Goal: Transaction & Acquisition: Purchase product/service

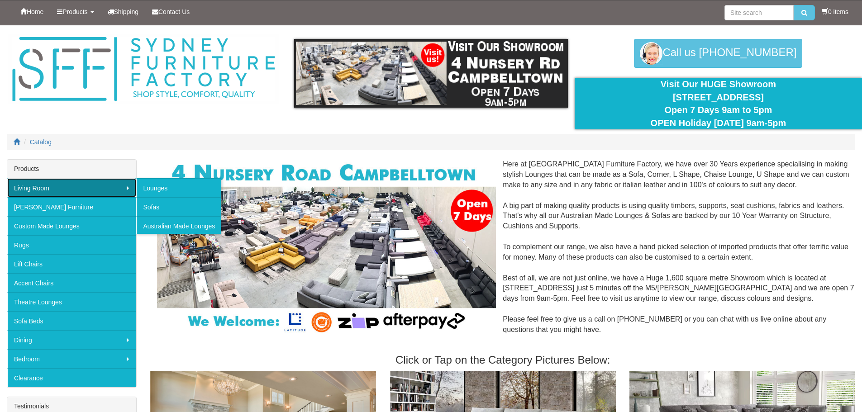
click at [27, 182] on link "Living Room" at bounding box center [71, 187] width 129 height 19
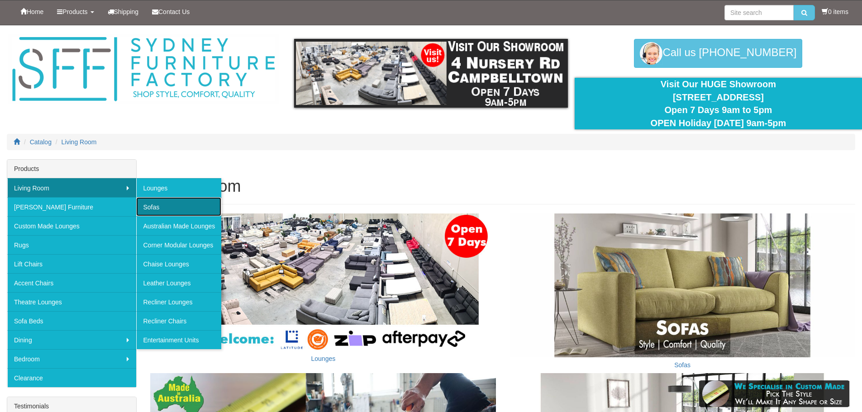
click at [153, 208] on link "Sofas" at bounding box center [178, 206] width 85 height 19
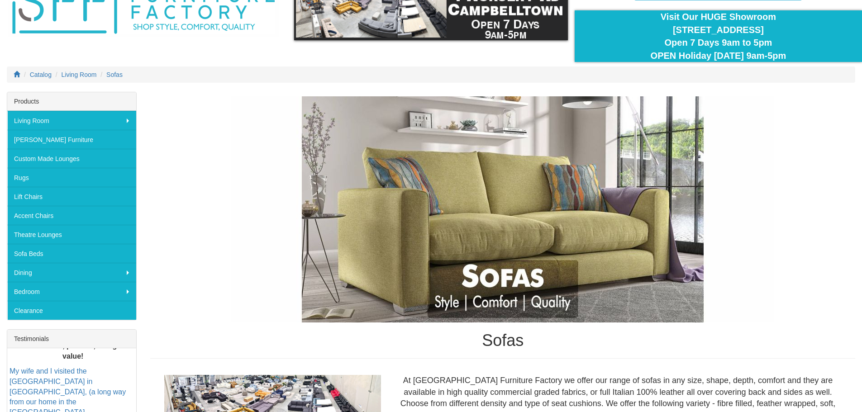
scroll to position [181, 0]
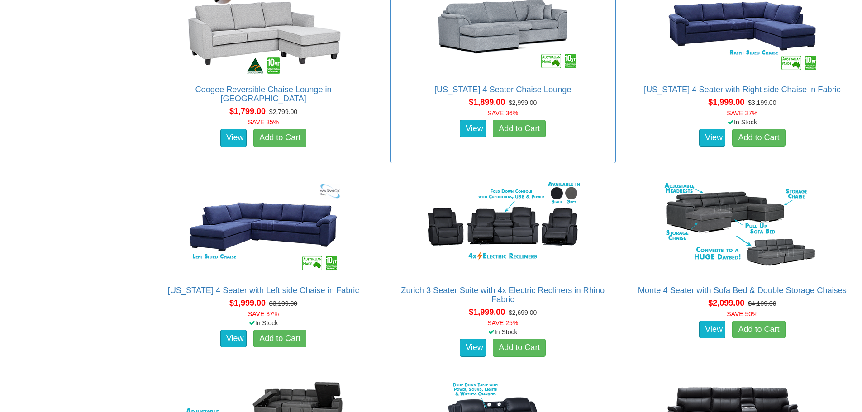
scroll to position [996, 0]
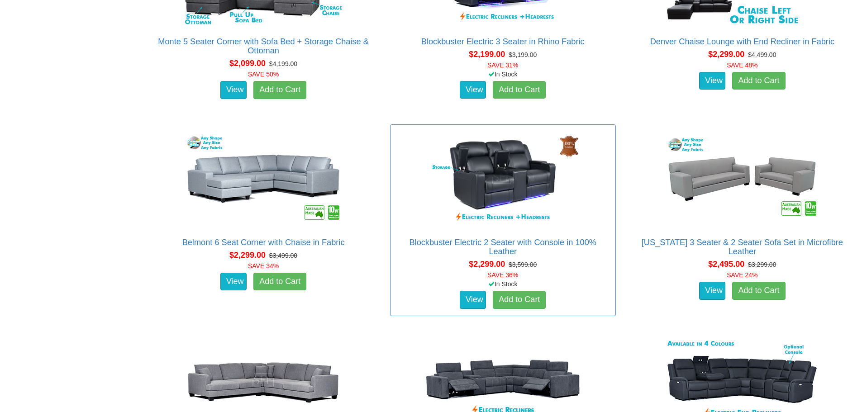
scroll to position [1720, 0]
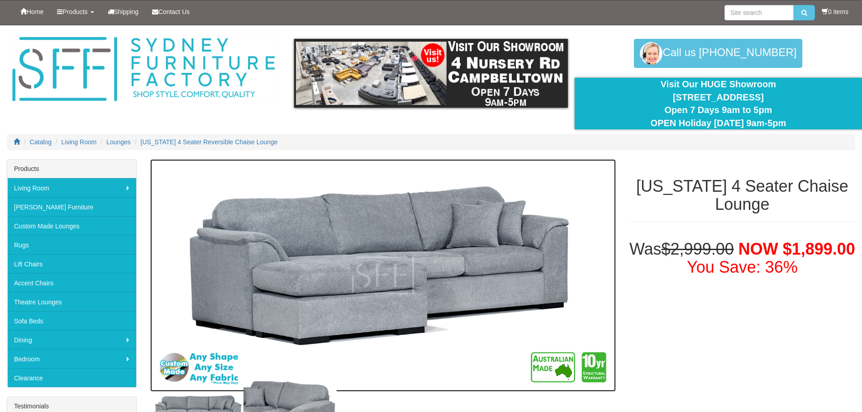
click at [355, 246] on img at bounding box center [382, 275] width 465 height 233
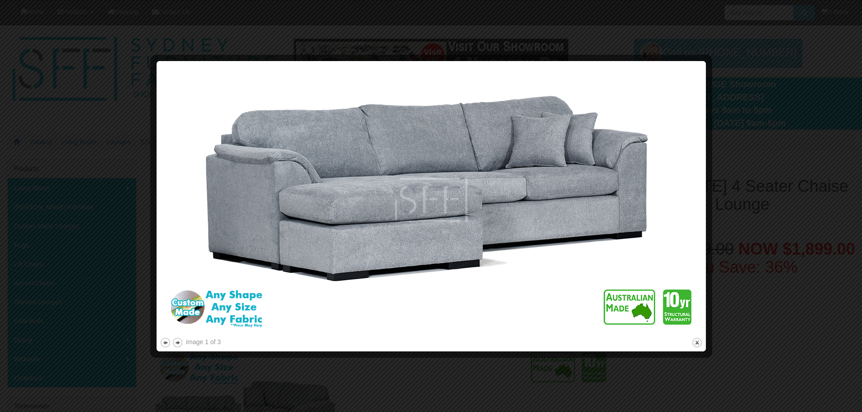
click at [701, 208] on img at bounding box center [431, 200] width 543 height 272
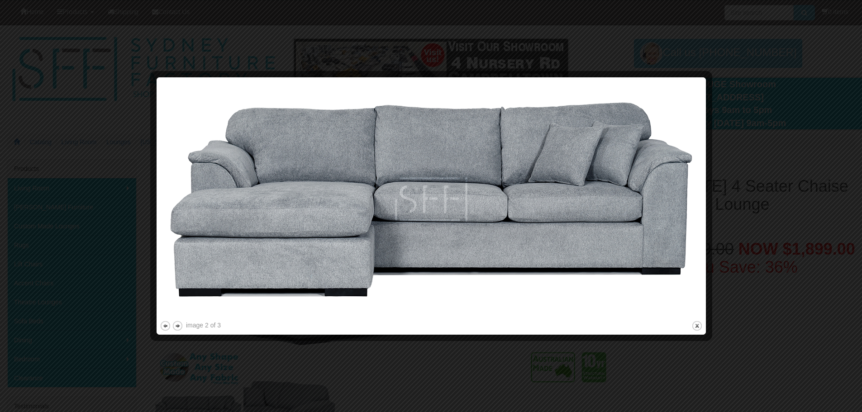
click at [657, 265] on img at bounding box center [431, 200] width 543 height 239
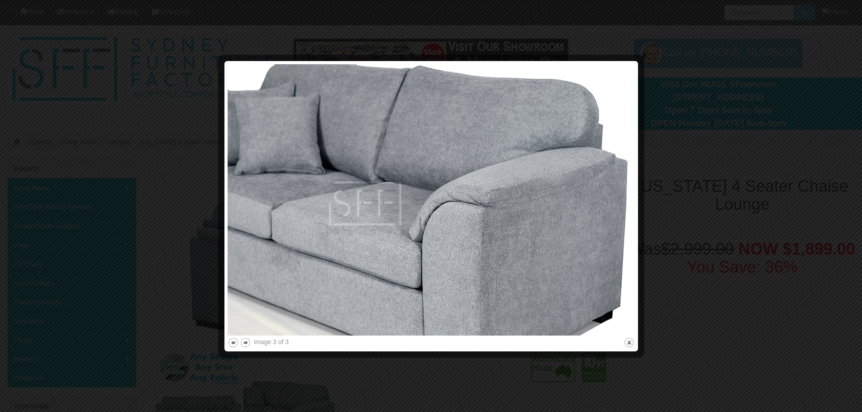
click at [609, 256] on img at bounding box center [431, 200] width 407 height 272
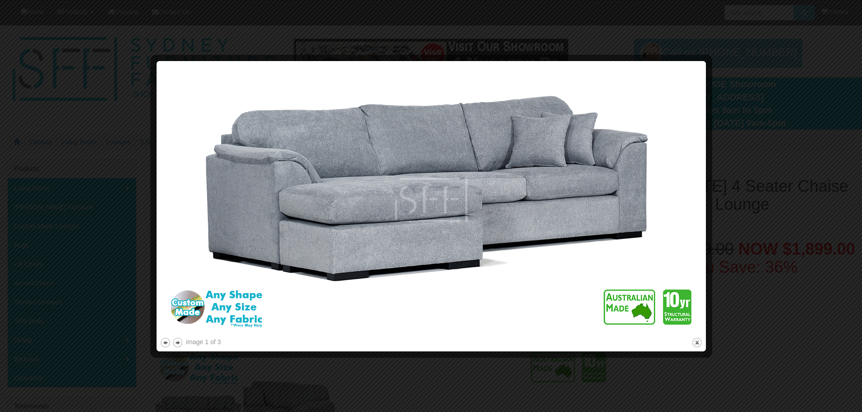
click at [609, 256] on img at bounding box center [431, 200] width 543 height 272
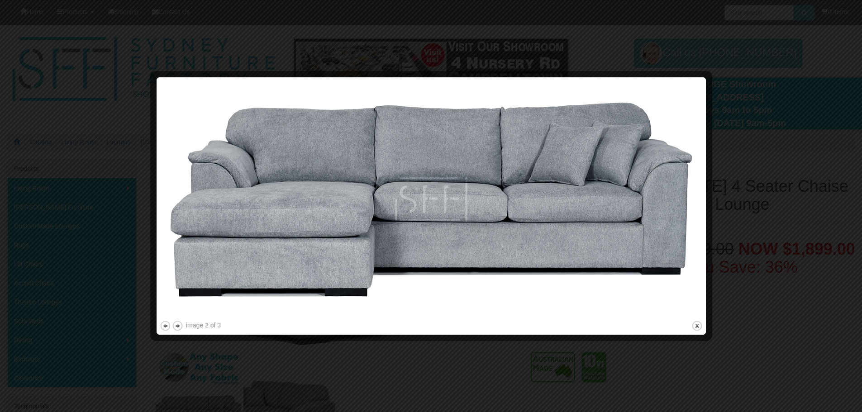
click at [609, 256] on img at bounding box center [431, 200] width 543 height 239
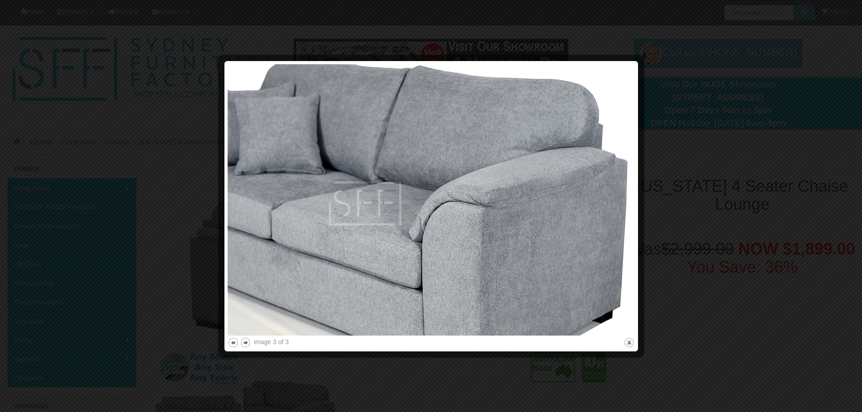
click at [59, 54] on div at bounding box center [431, 206] width 862 height 412
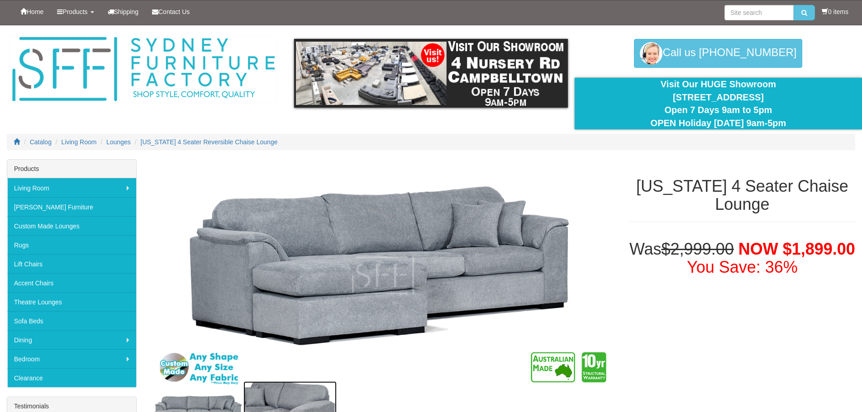
scroll to position [31, 0]
